Goal: Complete application form: Complete application form

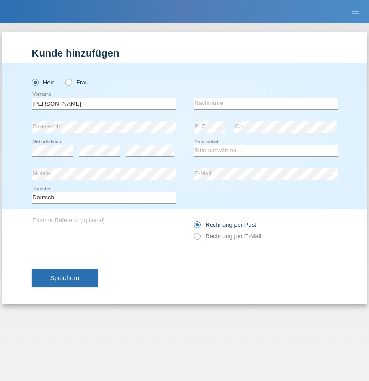
type input "radu daniel"
click at [265, 103] on input "text" at bounding box center [266, 103] width 144 height 11
type input "dorobantu"
select select "CH"
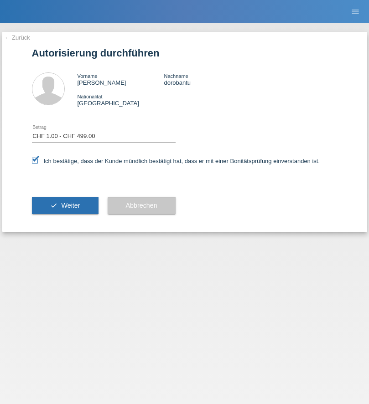
select select "1"
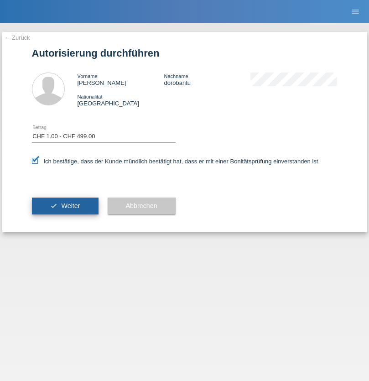
click at [65, 206] on span "Weiter" at bounding box center [70, 205] width 19 height 7
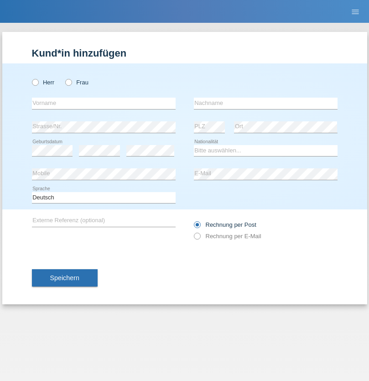
radio input "true"
click at [103, 103] on input "text" at bounding box center [104, 103] width 144 height 11
type input "Abdel"
click at [265, 103] on input "text" at bounding box center [266, 103] width 144 height 11
type input "Amor"
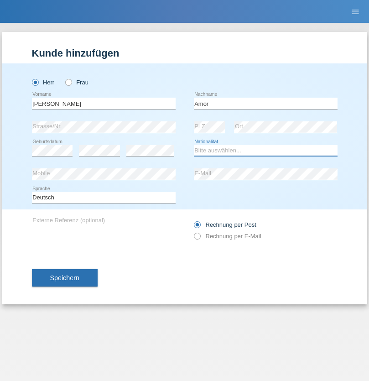
select select "TN"
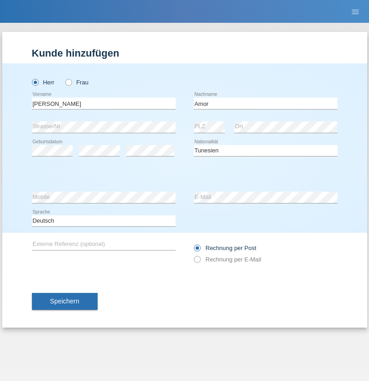
select select "C"
select select "24"
select select "07"
select select "2002"
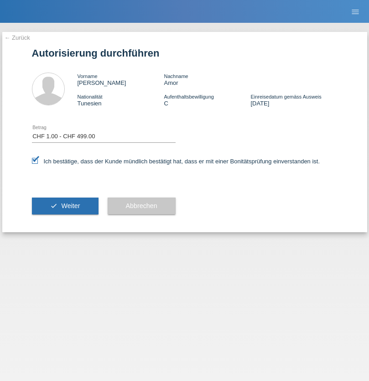
select select "1"
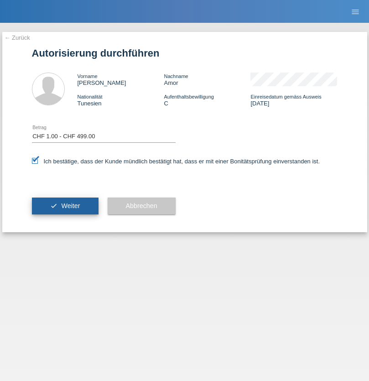
click at [65, 206] on span "Weiter" at bounding box center [70, 205] width 19 height 7
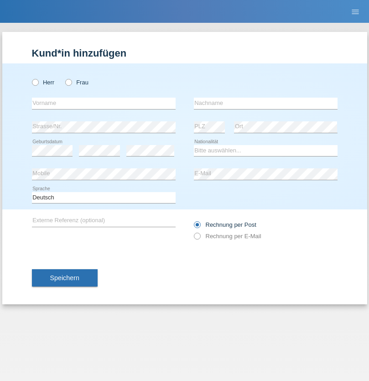
radio input "true"
click at [103, 103] on input "text" at bounding box center [104, 103] width 144 height 11
type input "Hamdi"
click at [265, 103] on input "text" at bounding box center [266, 103] width 144 height 11
type input "Mkacher"
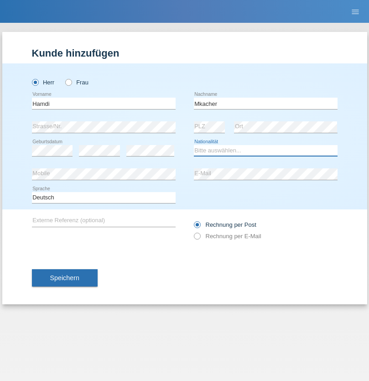
select select "TN"
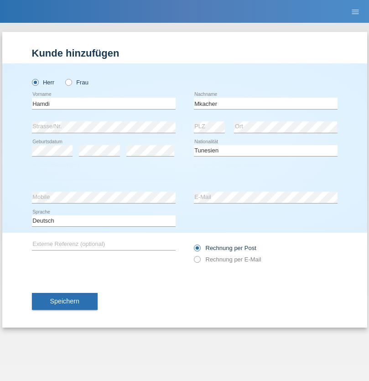
select select "C"
select select "24"
select select "02"
select select "2021"
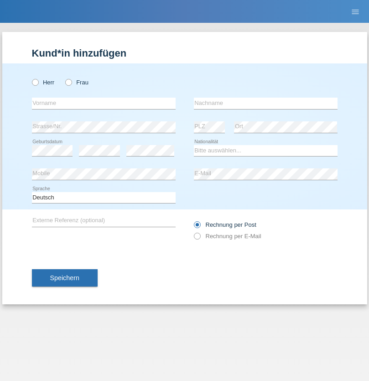
radio input "true"
click at [103, 103] on input "text" at bounding box center [104, 103] width 144 height 11
type input "[PERSON_NAME]"
click at [265, 103] on input "text" at bounding box center [266, 103] width 144 height 11
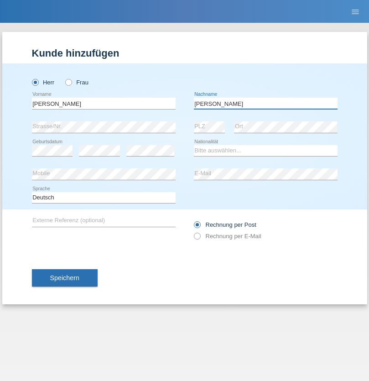
type input "[PERSON_NAME]"
select select "IT"
select select "C"
select select "14"
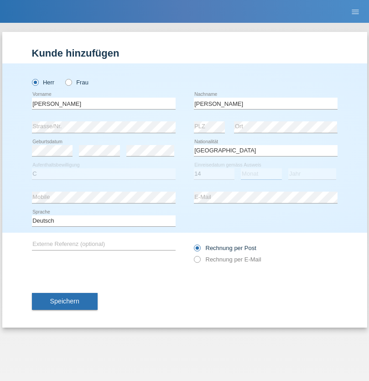
select select "04"
select select "1999"
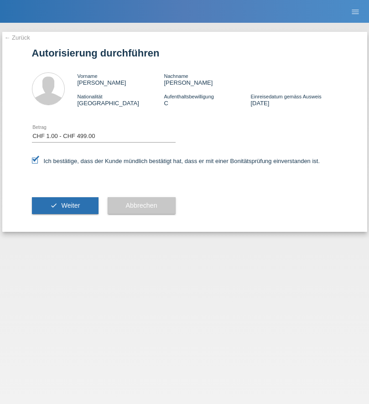
select select "1"
click at [65, 206] on span "Weiter" at bounding box center [70, 205] width 19 height 7
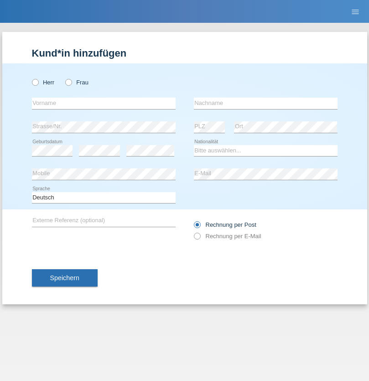
radio input "true"
click at [103, 103] on input "text" at bounding box center [104, 103] width 144 height 11
type input "isabelle"
click at [265, 103] on input "text" at bounding box center [266, 103] width 144 height 11
type input "Haldi"
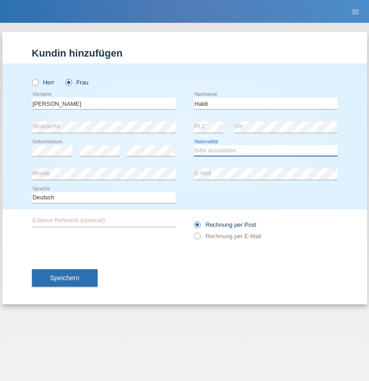
select select "CH"
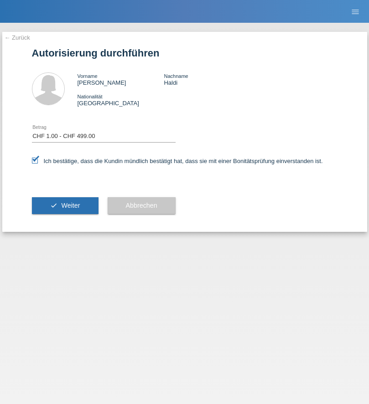
select select "1"
click at [65, 206] on span "Weiter" at bounding box center [70, 205] width 19 height 7
